Goal: Communication & Community: Connect with others

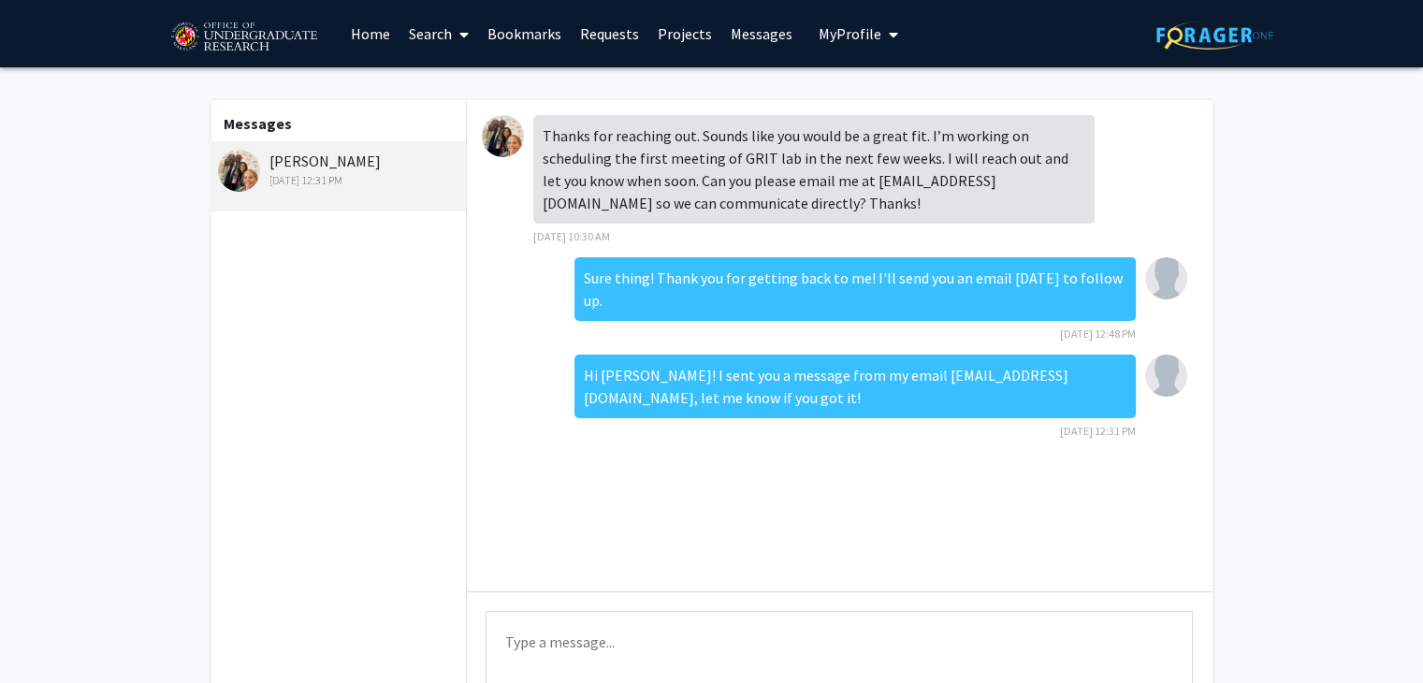
click at [557, 663] on textarea "Type a message" at bounding box center [838, 653] width 707 height 84
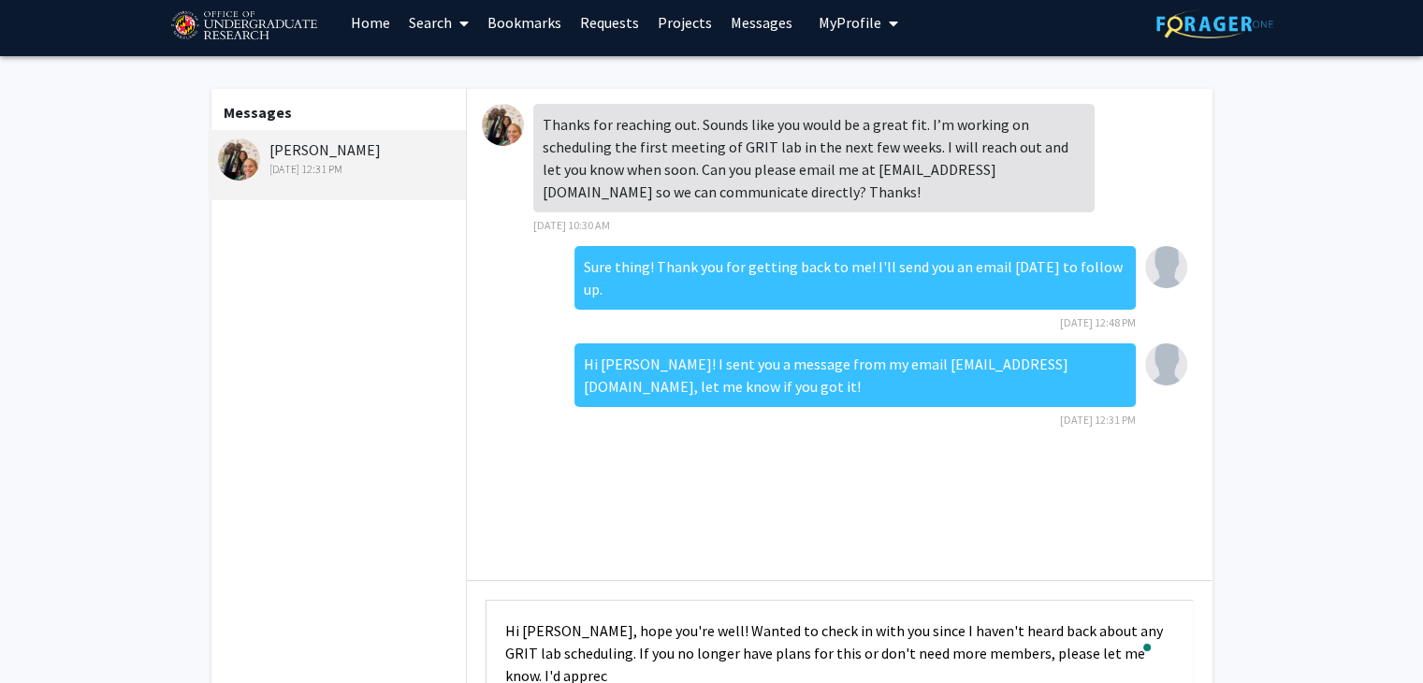
scroll to position [1, 0]
click at [688, 629] on textarea "Hi [PERSON_NAME], hope you're well! Wanted to check in with you since I haven't…" at bounding box center [838, 642] width 707 height 84
click at [1089, 632] on textarea "Hi [PERSON_NAME], hope you're well! Wanted to check in with you since I haven't…" at bounding box center [838, 642] width 707 height 84
click at [692, 628] on textarea "Hi [PERSON_NAME], hope you're well! Wanted to check in with you since I haven't…" at bounding box center [838, 642] width 707 height 84
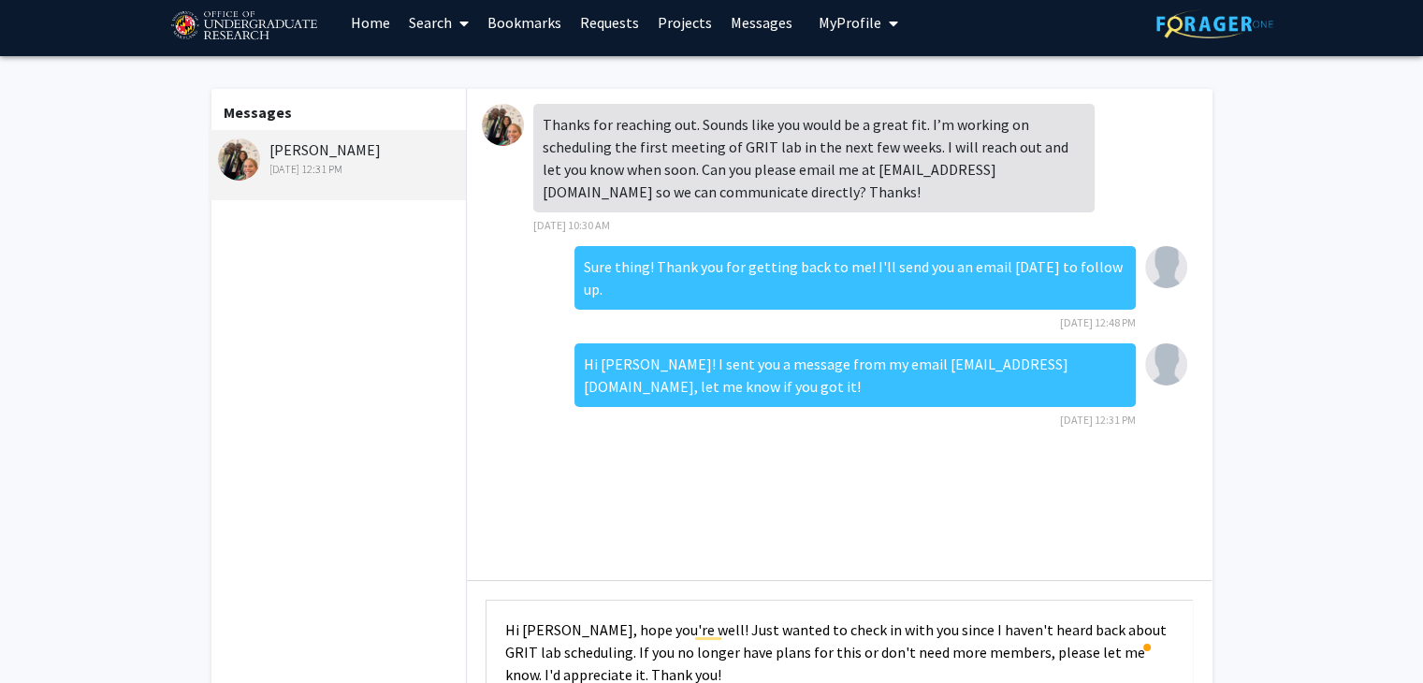
click at [895, 630] on textarea "Hi [PERSON_NAME], hope you're well! Just wanted to check in with you since I ha…" at bounding box center [838, 642] width 707 height 84
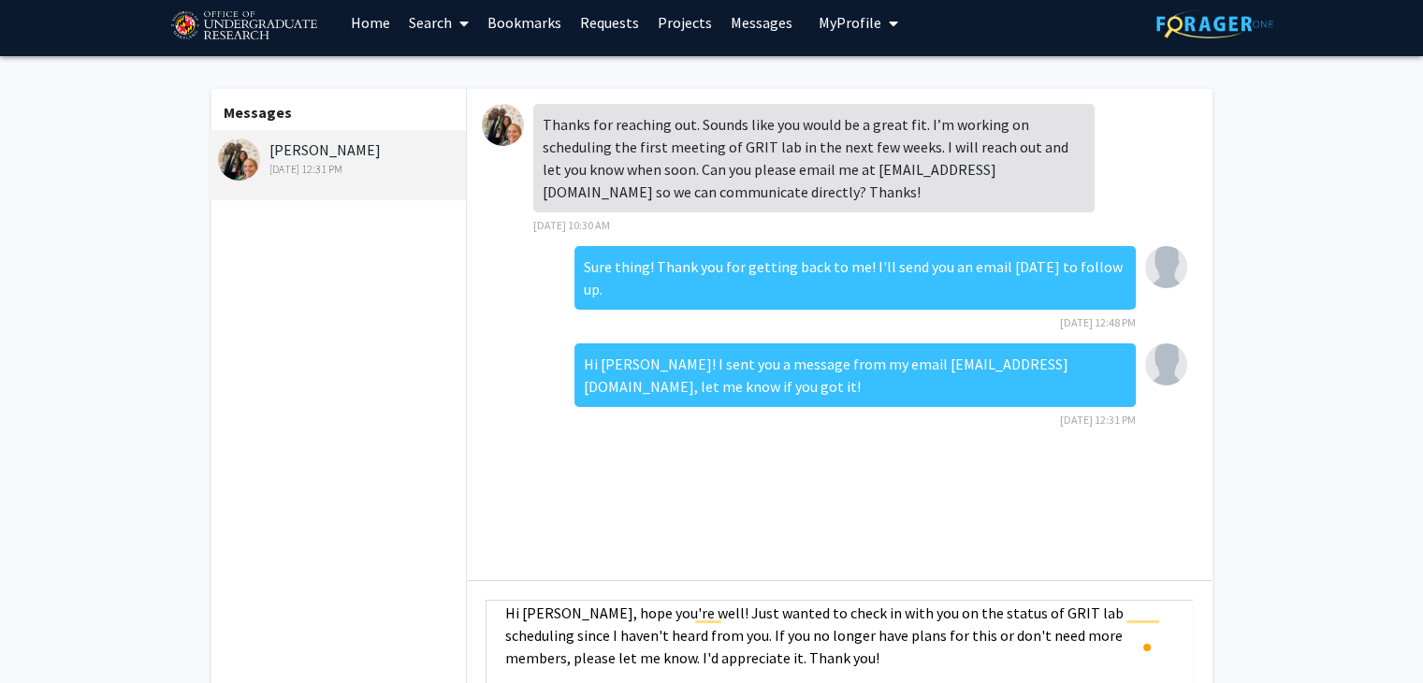
scroll to position [22, 0]
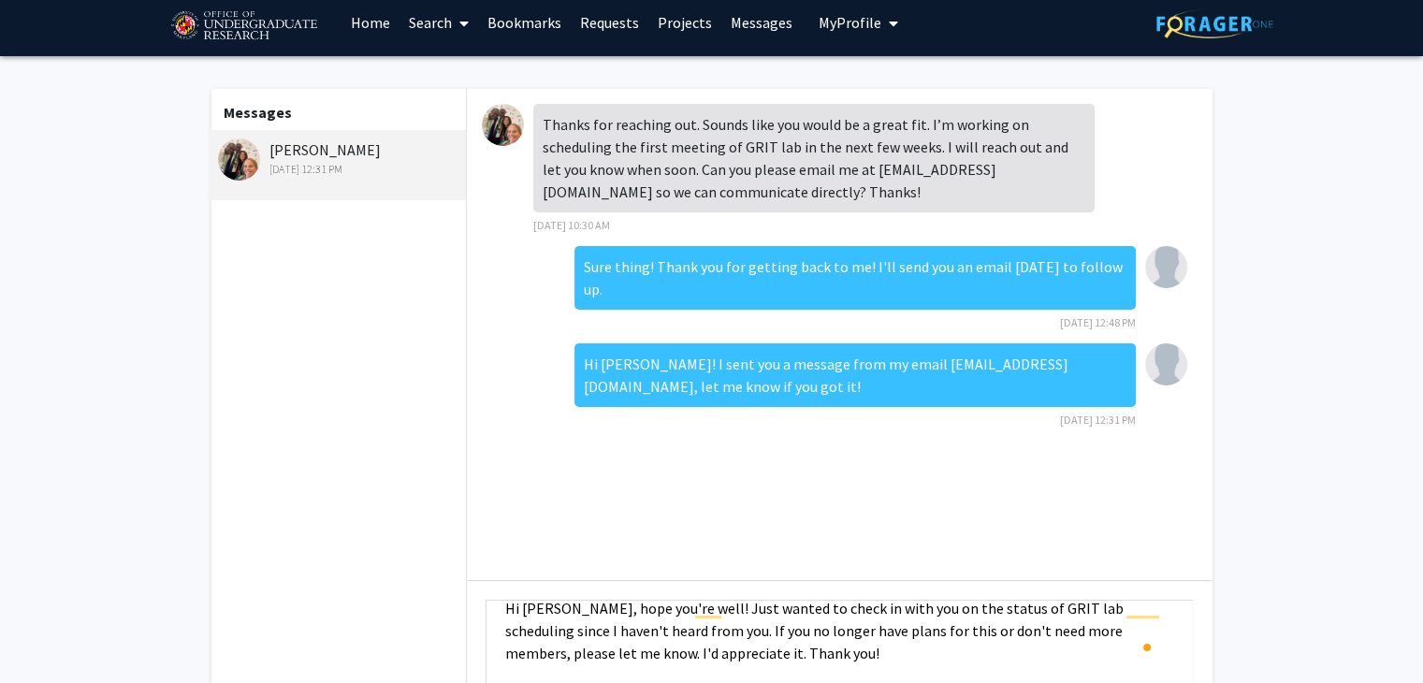
drag, startPoint x: 763, startPoint y: 633, endPoint x: 1061, endPoint y: 636, distance: 297.4
click at [1061, 636] on textarea "Hi [PERSON_NAME], hope you're well! Just wanted to check in with you on the sta…" at bounding box center [838, 642] width 707 height 84
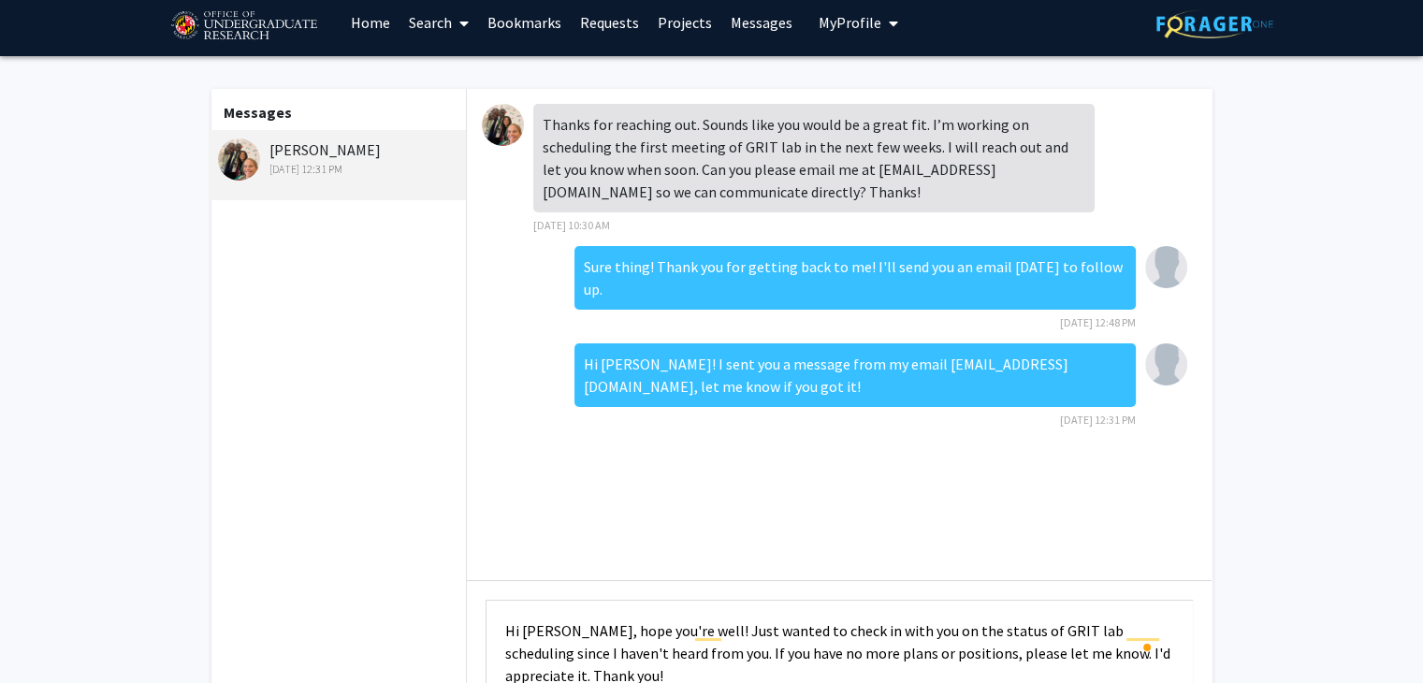
click at [653, 653] on textarea "Hi [PERSON_NAME], hope you're well! Just wanted to check in with you on the sta…" at bounding box center [838, 642] width 707 height 84
click at [505, 652] on textarea "Hi [PERSON_NAME], hope you're well! Just wanted to check in with you on the sta…" at bounding box center [838, 642] width 707 height 84
click at [793, 651] on textarea "Hi [PERSON_NAME], hope you're well! Just wanted to check in with you on the sta…" at bounding box center [838, 642] width 707 height 84
click at [863, 651] on textarea "Hi [PERSON_NAME], hope you're well! Just wanted to check in with you on the sta…" at bounding box center [838, 642] width 707 height 84
drag, startPoint x: 827, startPoint y: 653, endPoint x: 1025, endPoint y: 656, distance: 198.3
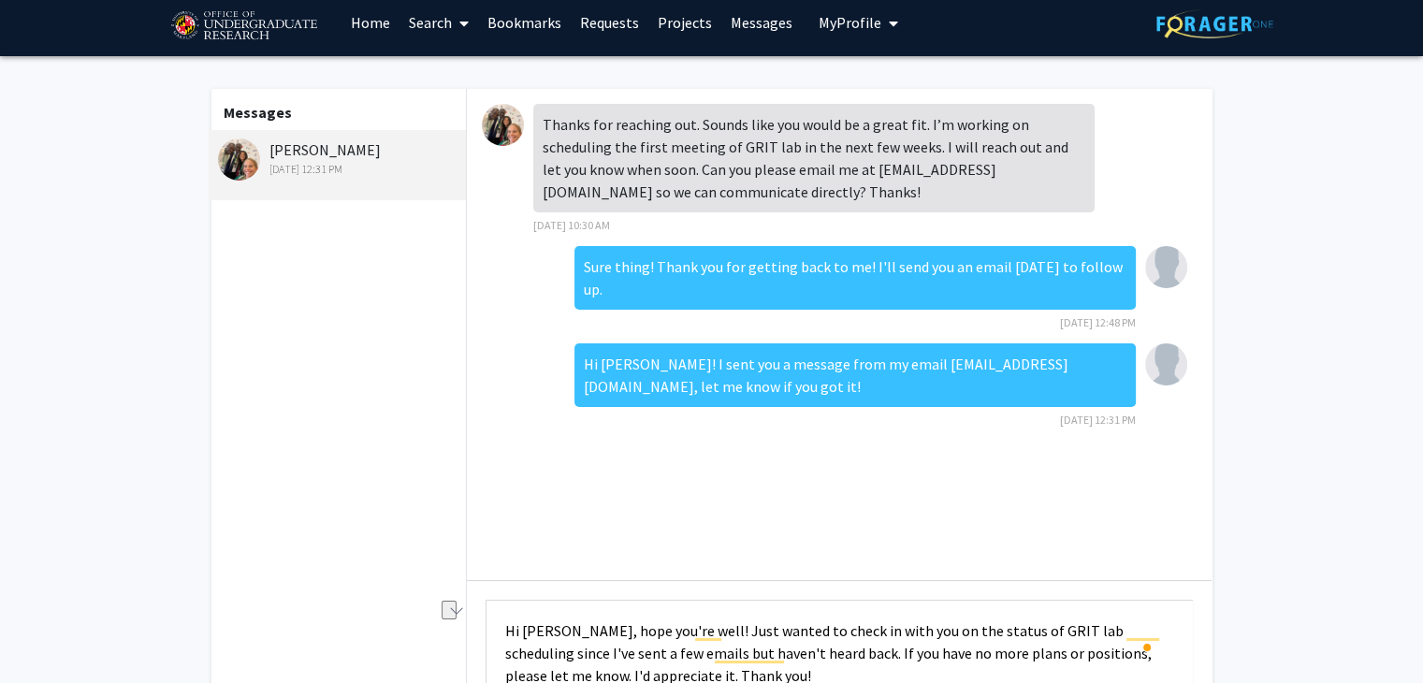
click at [1025, 656] on textarea "Hi [PERSON_NAME], hope you're well! Just wanted to check in with you on the sta…" at bounding box center [838, 642] width 707 height 84
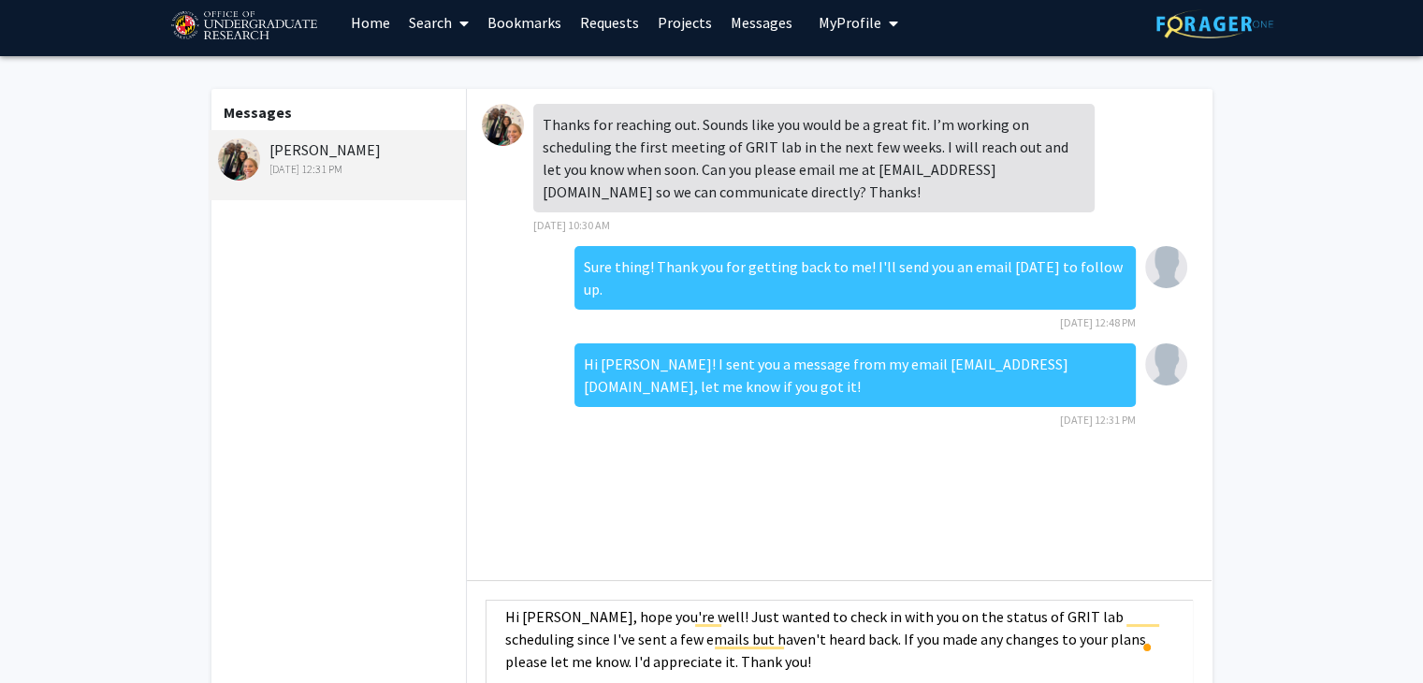
scroll to position [22, 0]
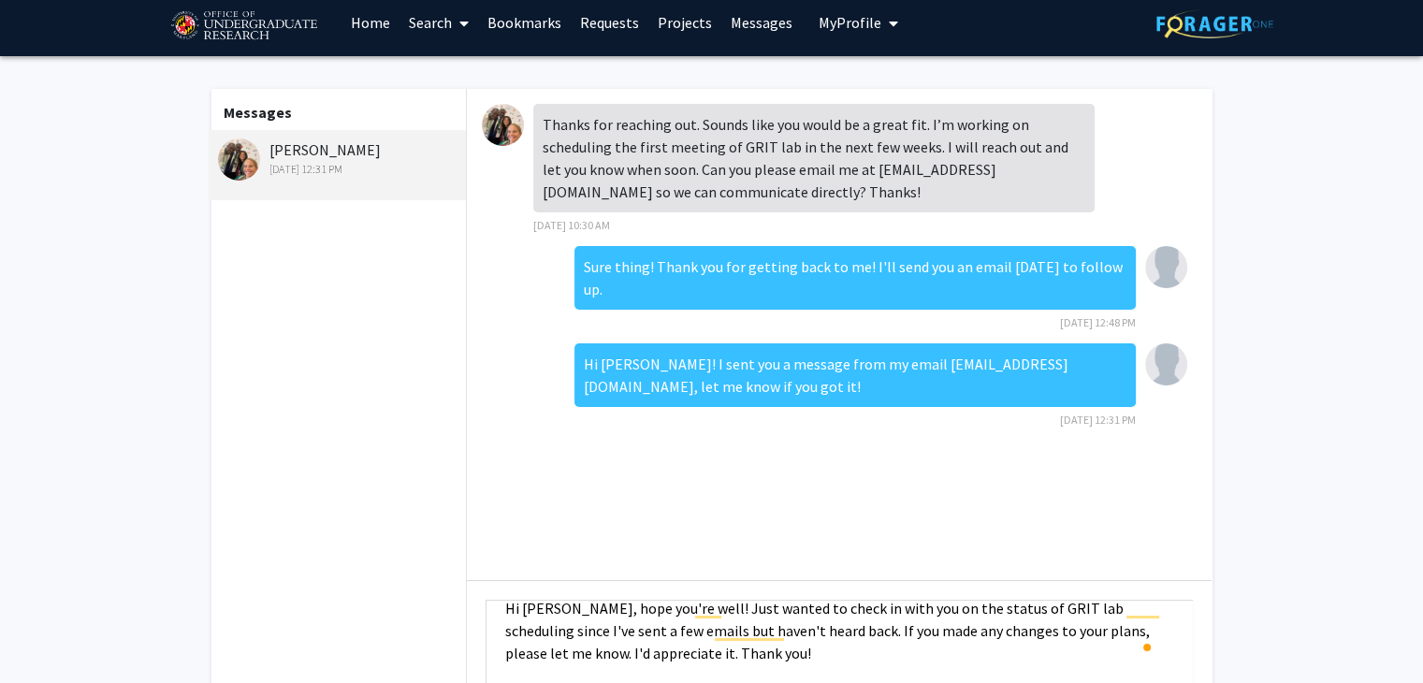
click at [712, 649] on textarea "Hi [PERSON_NAME], hope you're well! Just wanted to check in with you on the sta…" at bounding box center [838, 642] width 707 height 84
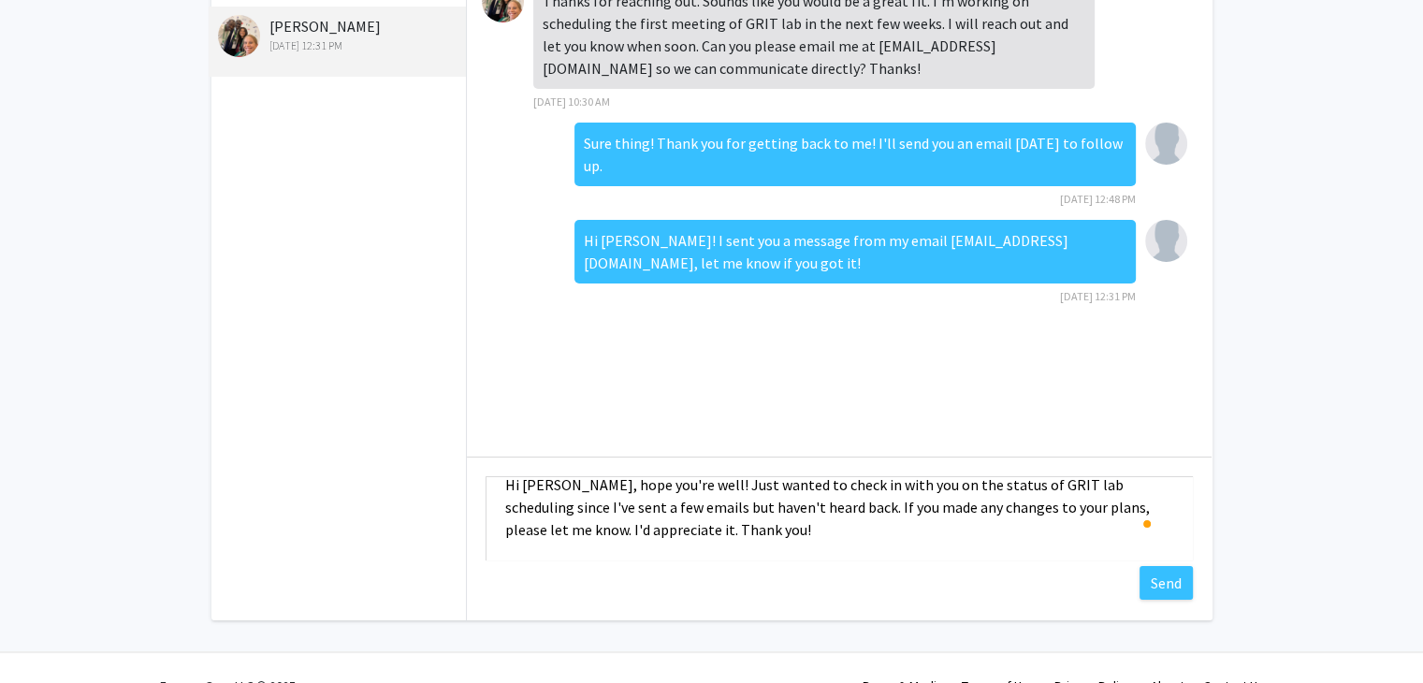
scroll to position [170, 0]
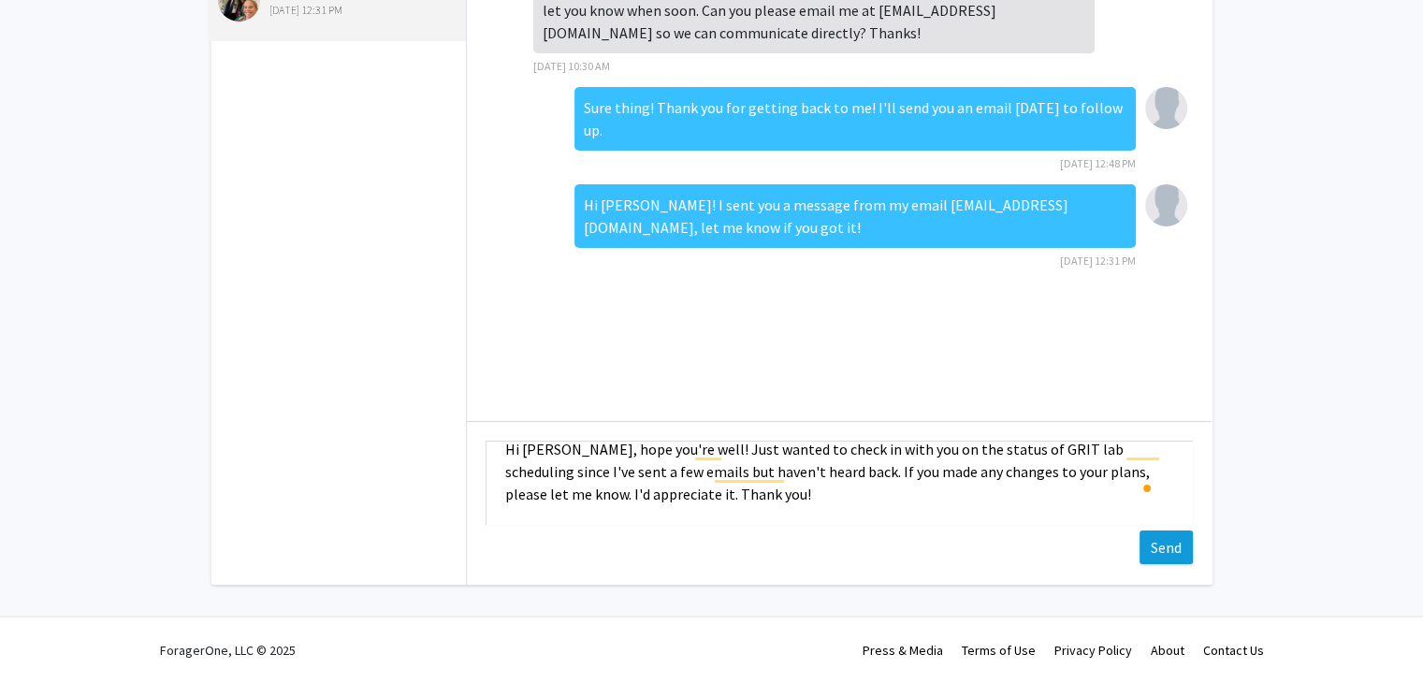
type textarea "Hi [PERSON_NAME], hope you're well! Just wanted to check in with you on the sta…"
click at [1167, 536] on button "Send" at bounding box center [1165, 547] width 53 height 34
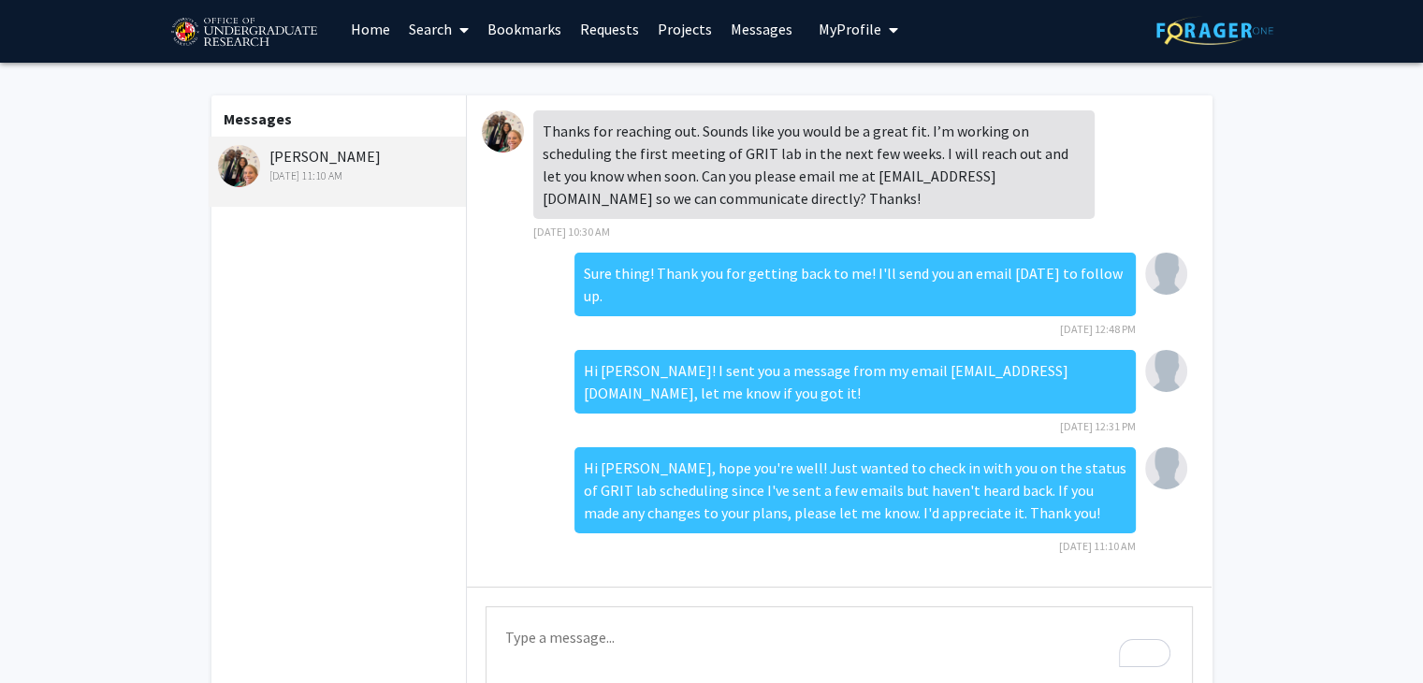
scroll to position [0, 0]
